Goal: Book appointment/travel/reservation

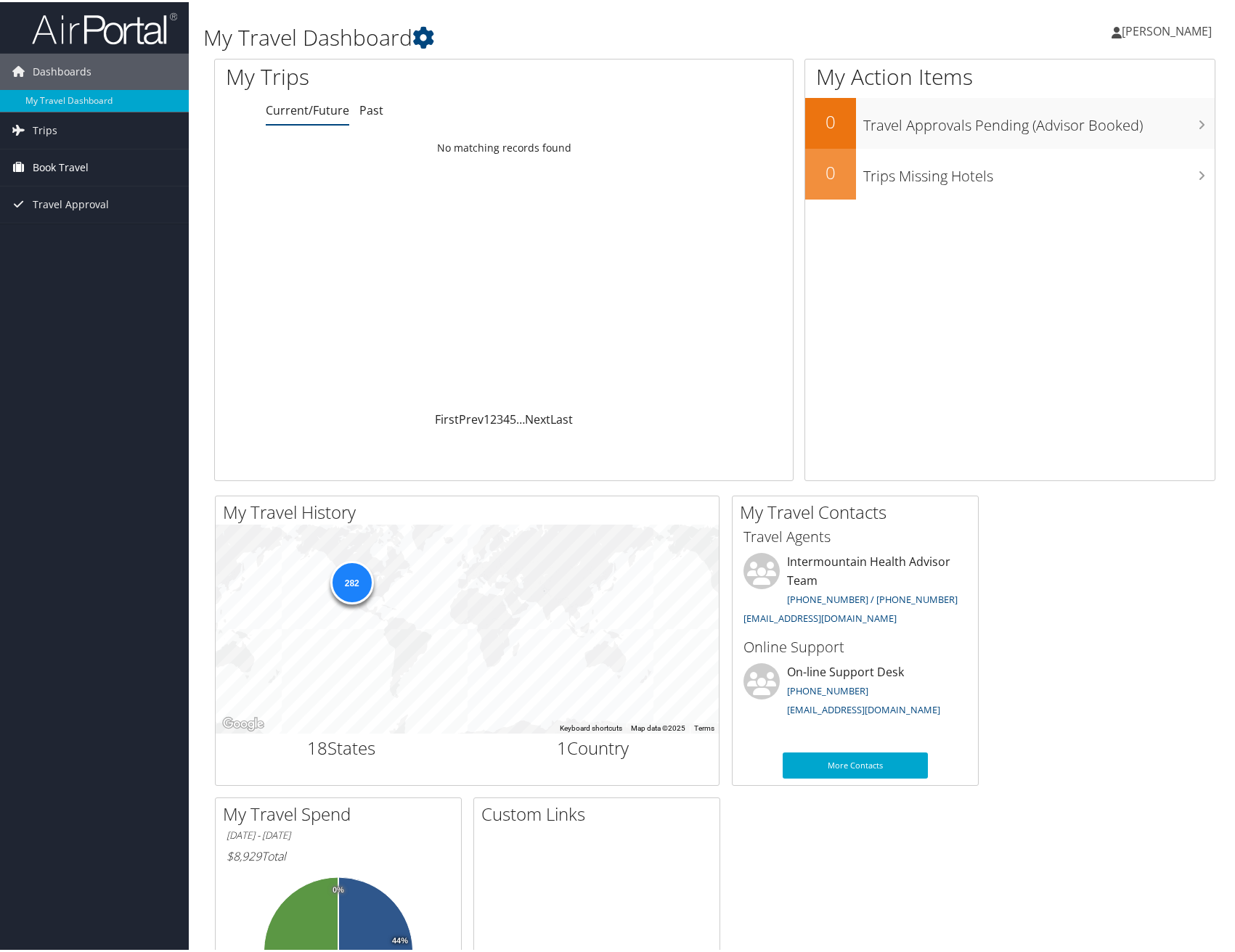
click at [81, 165] on span "Book Travel" at bounding box center [61, 165] width 56 height 36
click at [97, 237] on link "Book/Manage Online Trips" at bounding box center [95, 238] width 189 height 22
